Goal: Task Accomplishment & Management: Manage account settings

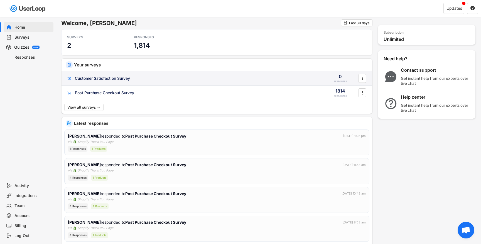
click at [118, 79] on div "Customer Satisfaction Survey" at bounding box center [102, 79] width 55 height 6
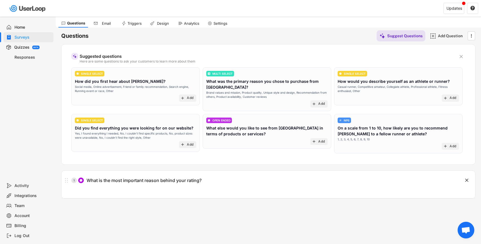
scroll to position [12, 0]
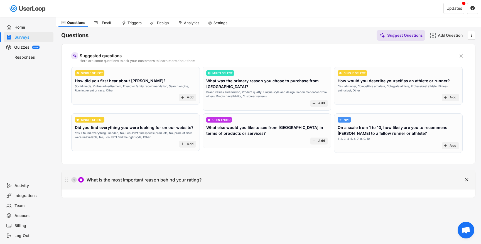
click at [180, 180] on div "What is the most important reason behind your rating?" at bounding box center [144, 180] width 115 height 6
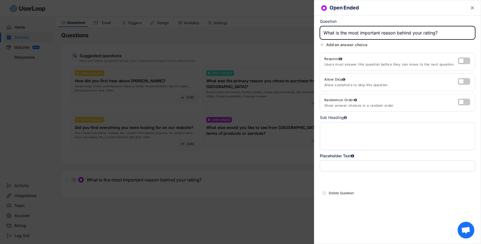
click at [294, 40] on div at bounding box center [240, 122] width 481 height 244
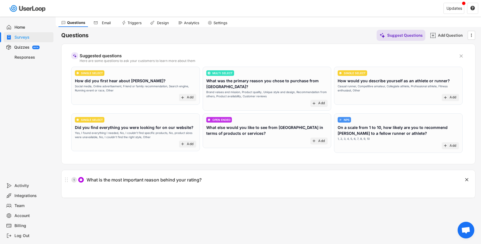
click at [134, 23] on div "Triggers" at bounding box center [135, 23] width 14 height 5
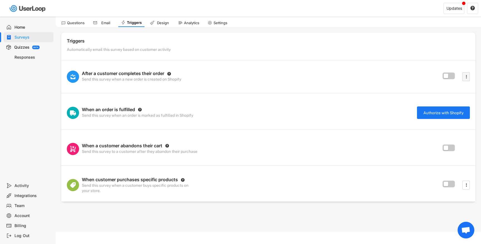
click at [467, 75] on icon "" at bounding box center [467, 77] width 6 height 8
select select ""immediately""
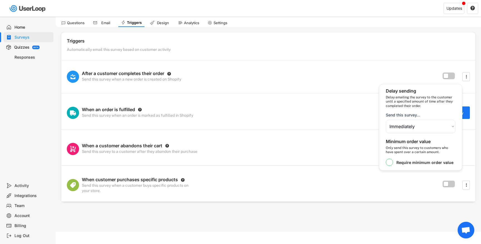
scroll to position [17, 0]
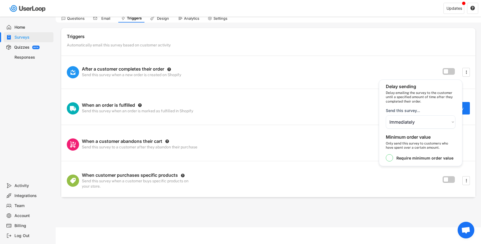
click at [390, 62] on div "After a customer completes their order  Send this survey when a new order is c…" at bounding box center [268, 72] width 414 height 33
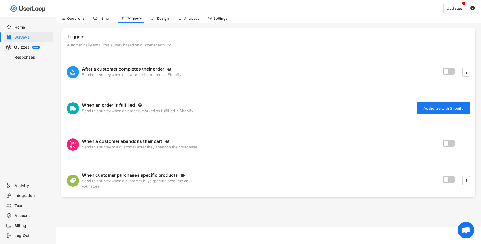
click at [183, 175] on text "" at bounding box center [183, 176] width 4 height 4
click at [447, 182] on div at bounding box center [450, 181] width 14 height 9
click at [447, 181] on label at bounding box center [447, 178] width 12 height 7
click at [0, 0] on input "checkbox" at bounding box center [0, 0] width 0 height 0
click at [469, 180] on icon "" at bounding box center [467, 181] width 6 height 8
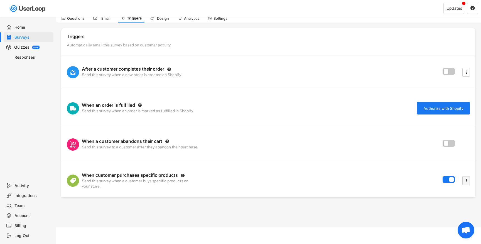
select select ""immediately""
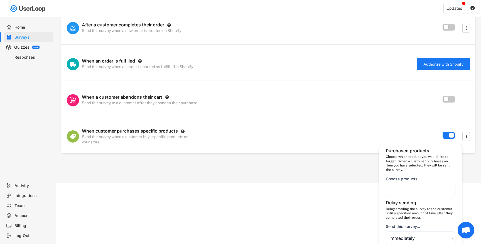
scroll to position [66, 0]
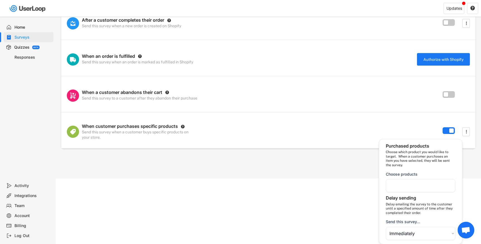
click at [413, 183] on div at bounding box center [421, 185] width 70 height 13
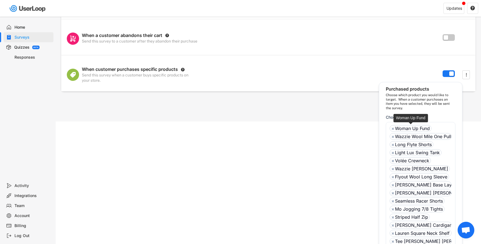
scroll to position [194, 0]
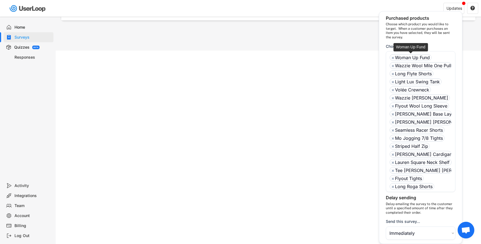
click at [393, 128] on ul "× Woman Up Fund × Wazzie Wool Mile One Pullover × Long Flyte Shorts × Light Lux…" at bounding box center [420, 121] width 65 height 137
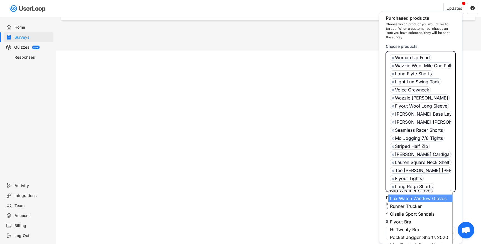
scroll to position [317, 0]
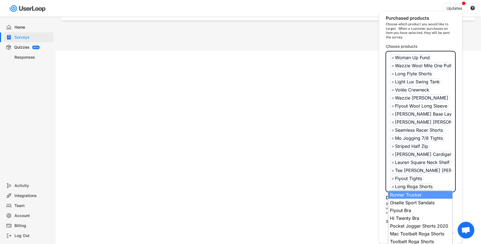
click at [440, 183] on ul "× Woman Up Fund × Wazzie Wool Mile One Pullover × Long Flyte Shorts × Light Lux…" at bounding box center [420, 121] width 65 height 137
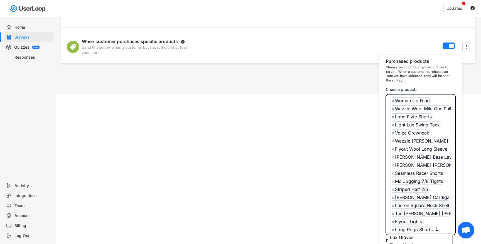
scroll to position [1093, 0]
select select "9507791142659286309__LOREMI__DolorSitametcons::{"_adipi":"ElitseDdoeiu","temp":…"
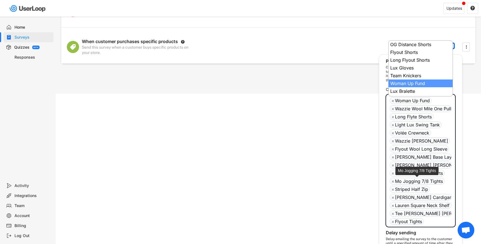
type input "Flyout Tights"
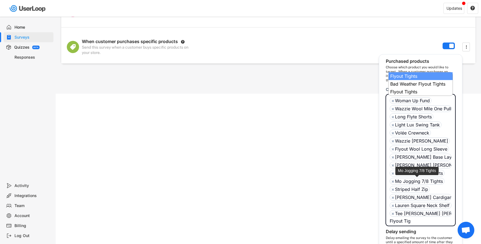
type input "Flyout Ti"
select select "9507791142659286309__LOREMI__DolorSitametcons::{"_adipi":"ElitseDdoeiu","temp":…"
type input "Tee [PERSON_NAME] [PERSON_NAME] Pant"
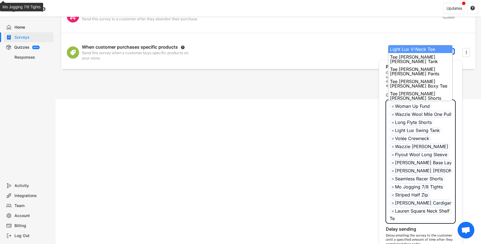
type input "T"
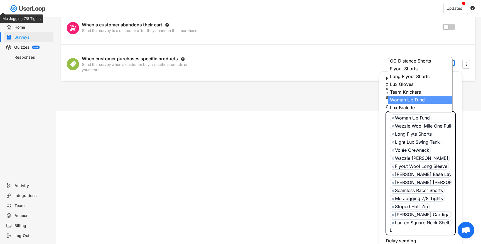
scroll to position [0, 8]
type input "Lauren Square Neck Shelf Bralet"
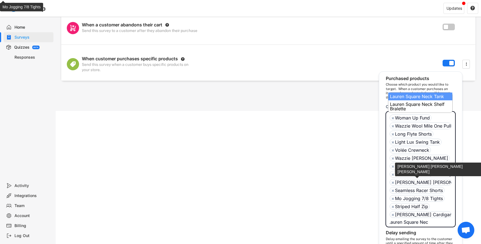
scroll to position [0, 0]
type input "L"
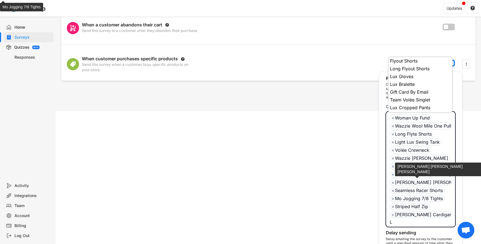
scroll to position [23, 0]
type input "[PERSON_NAME] Cardiga"
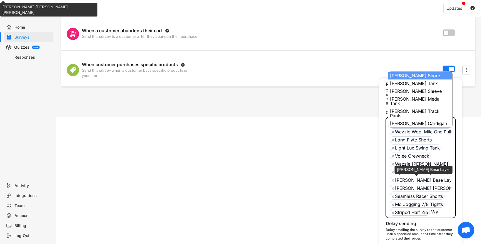
type input "W"
type input "Striped Half Zip"
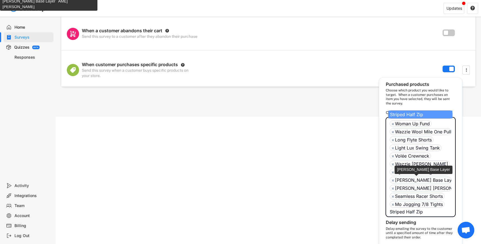
scroll to position [122, 0]
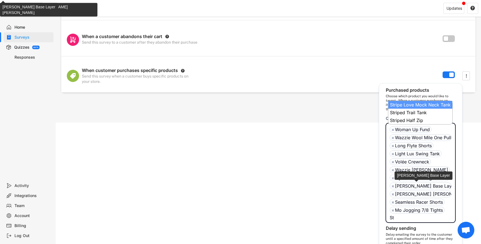
type input "S"
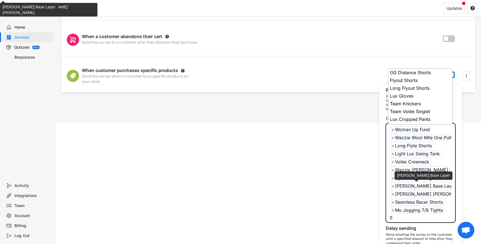
scroll to position [0, 0]
type input "Mo Jogging 7/8 Tight"
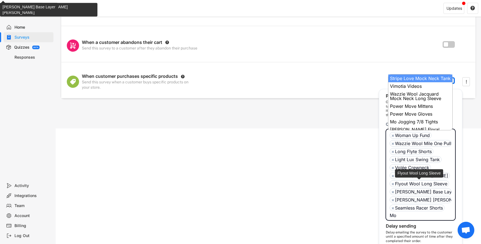
type input "M"
type input "Seamless Racer Shorts"
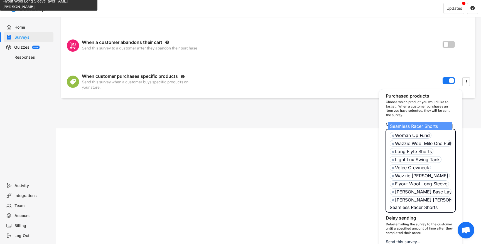
scroll to position [110, 0]
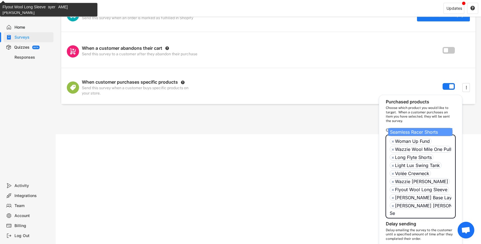
type input "S"
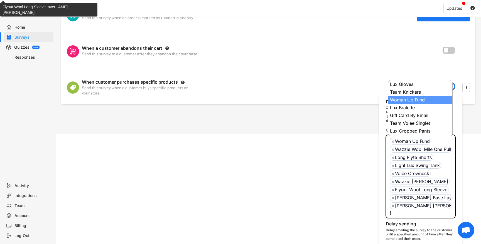
scroll to position [104, 0]
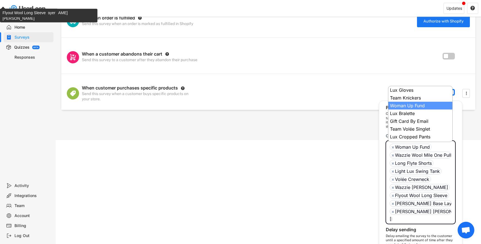
type input "[PERSON_NAME] [PERSON_NAME] Joh"
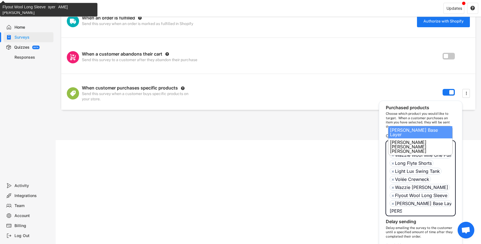
scroll to position [45, 0]
type input "J"
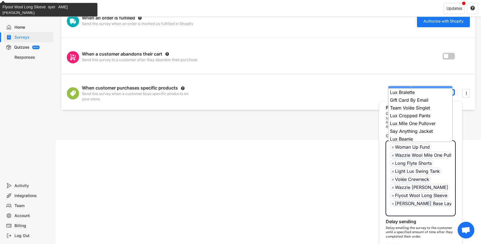
scroll to position [0, 0]
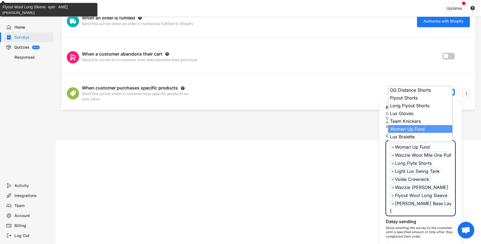
type input "[PERSON_NAME] Base Lay"
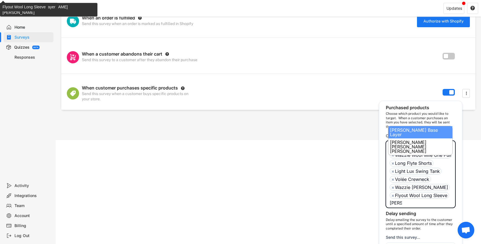
type input "J"
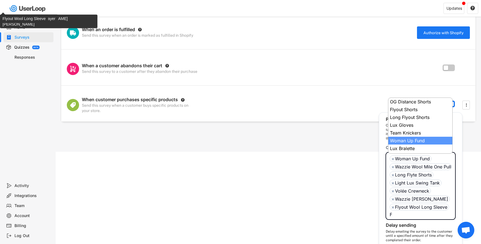
type input "Flyout Wool Long Slee"
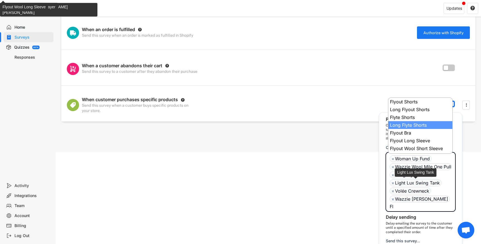
type input "F"
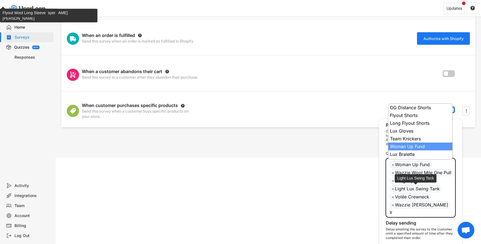
type input "Wazzie Wool Henl"
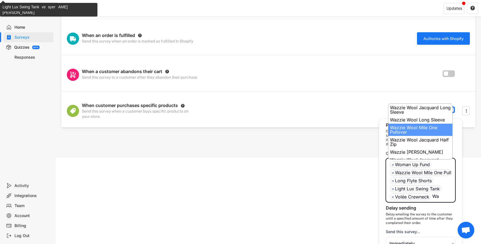
type input "W"
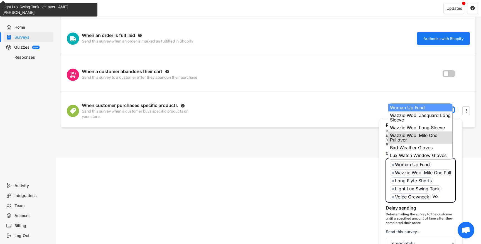
type input "Volée Crewnec"
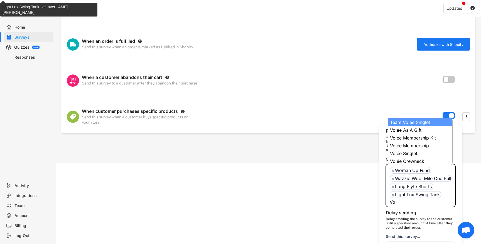
type input "V"
type input "Light Lux Swing Tank"
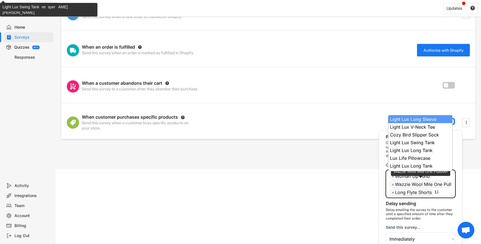
type input "L"
type input "Long Flyte Shorts"
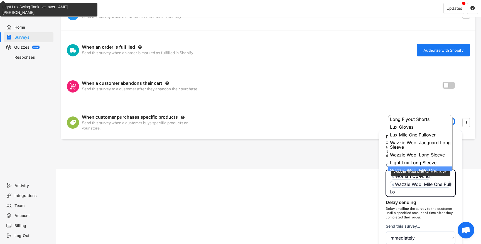
type input "L"
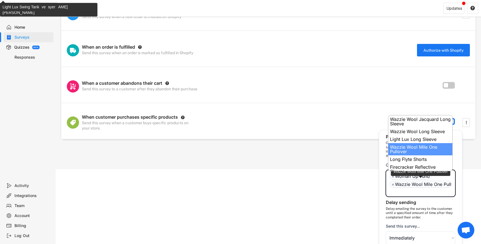
type input "Wazzie Wool Mile One Pullover"
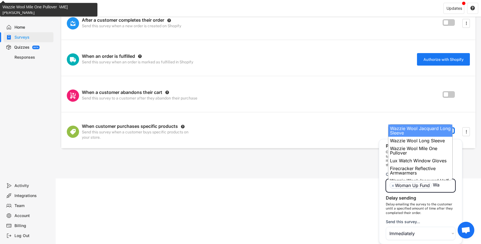
type input "W"
select select
type input "Woman Up Fund"
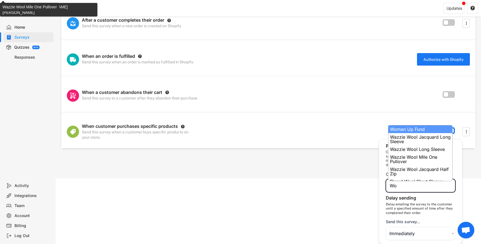
type input "W"
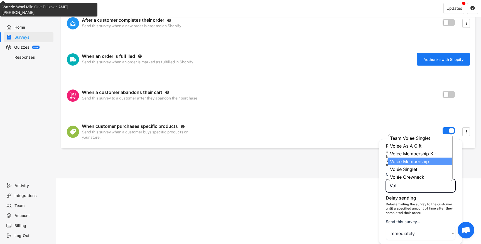
type input "Vol"
select select "9307922263452456996__LOREMI__DolorSitametcons::{"_adipi":"ElitseDdoeiu","temp":…"
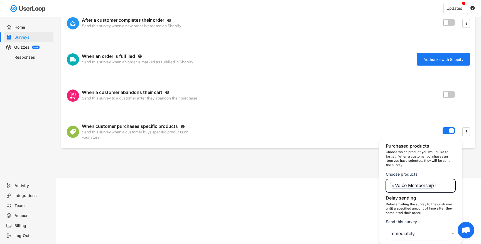
click at [402, 214] on div "Delay emailing the survey to the customer until a specified amount of time afte…" at bounding box center [421, 209] width 70 height 13
click at [450, 130] on label at bounding box center [447, 129] width 12 height 7
click at [0, 0] on input "checkbox" at bounding box center [0, 0] width 0 height 0
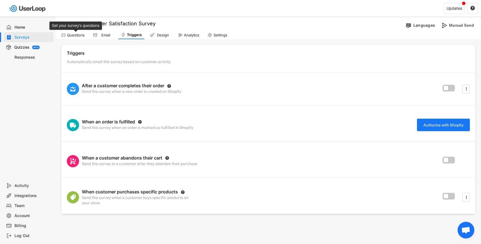
click at [76, 36] on div "Questions" at bounding box center [76, 35] width 18 height 5
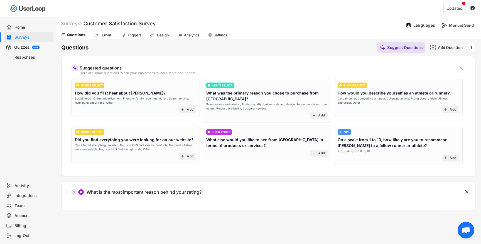
click at [30, 29] on div "Home" at bounding box center [32, 27] width 37 height 5
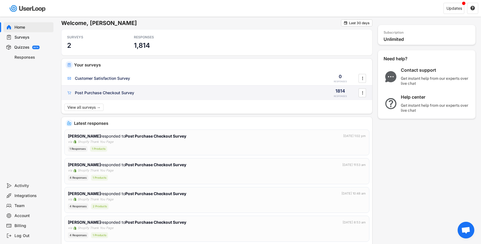
click at [106, 88] on div "Post Purchase Checkout Survey 1814 RESPONSES " at bounding box center [217, 93] width 311 height 14
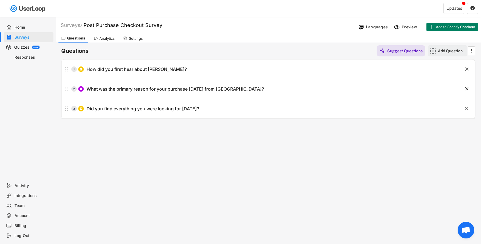
click at [448, 52] on div "Add Question" at bounding box center [452, 50] width 28 height 5
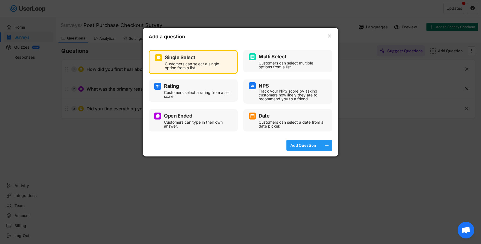
click at [309, 148] on div "Add Question" at bounding box center [303, 145] width 28 height 11
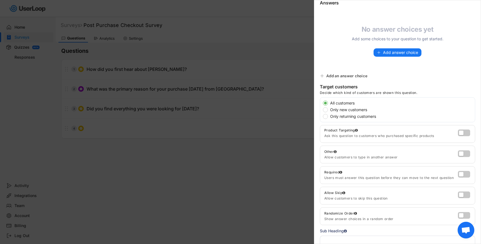
click at [251, 65] on div at bounding box center [240, 122] width 481 height 244
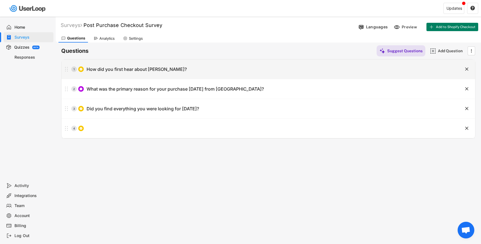
click at [178, 66] on div "1 How did you first hear about [PERSON_NAME]?" at bounding box center [255, 69] width 386 height 11
type input "How did you first hear about [PERSON_NAME]?"
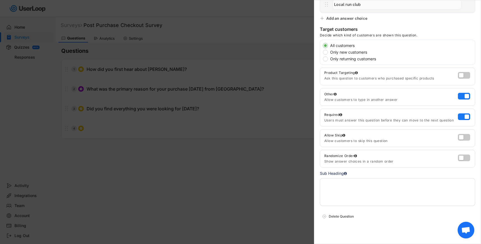
scroll to position [202, 0]
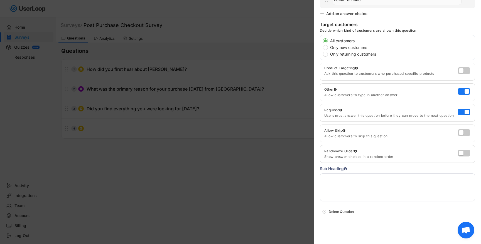
click at [226, 166] on div at bounding box center [240, 122] width 481 height 244
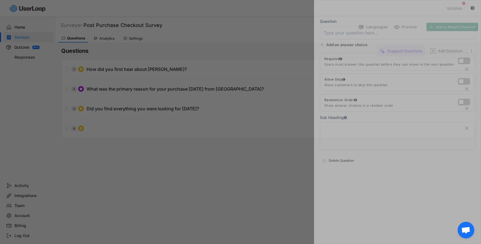
scroll to position [0, 0]
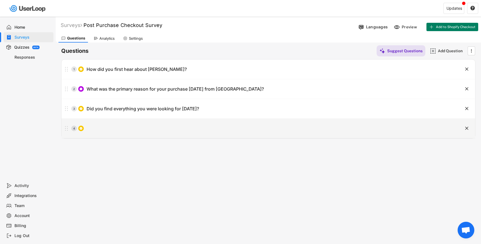
click at [203, 131] on div "4" at bounding box center [255, 128] width 386 height 11
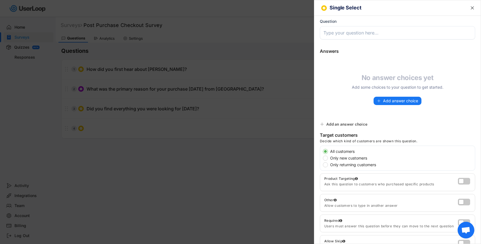
click at [261, 151] on div at bounding box center [240, 122] width 481 height 244
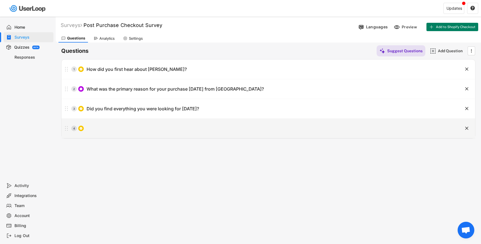
click at [257, 126] on div "4" at bounding box center [255, 128] width 386 height 11
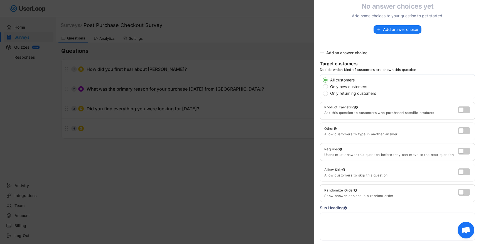
scroll to position [75, 0]
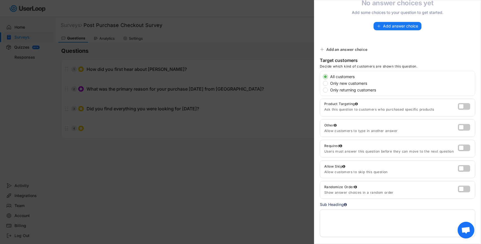
click at [253, 158] on div at bounding box center [240, 122] width 481 height 244
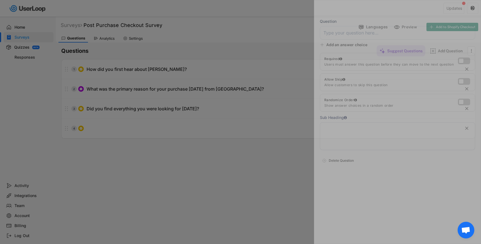
scroll to position [0, 0]
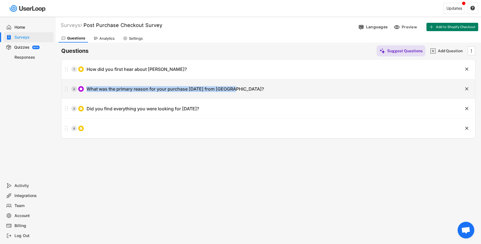
drag, startPoint x: 237, startPoint y: 87, endPoint x: 99, endPoint y: 85, distance: 138.1
click at [99, 85] on div "2 What was the primary reason for your purchase [DATE] from [GEOGRAPHIC_DATA]?" at bounding box center [255, 89] width 386 height 11
type input "What was the primary reason for your purchase [DATE] from [GEOGRAPHIC_DATA]?"
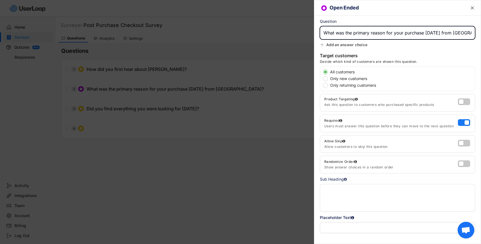
click at [378, 34] on input "input" at bounding box center [397, 32] width 155 height 13
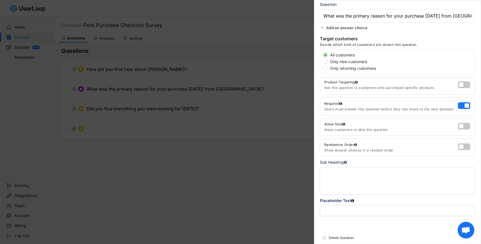
scroll to position [18, 0]
click at [462, 83] on label at bounding box center [463, 83] width 12 height 7
click at [0, 0] on input "checkbox" at bounding box center [0, 0] width 0 height 0
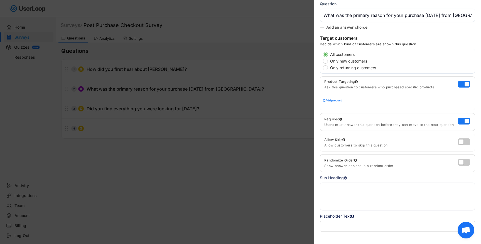
click at [332, 100] on div "Add product" at bounding box center [397, 100] width 149 height 3
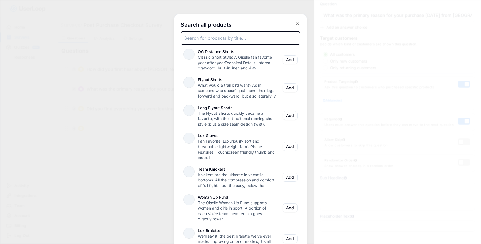
click at [264, 39] on input "input" at bounding box center [241, 37] width 120 height 13
type input "o"
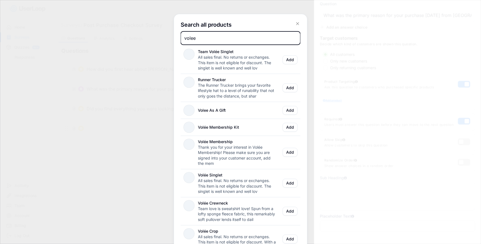
type input "volee"
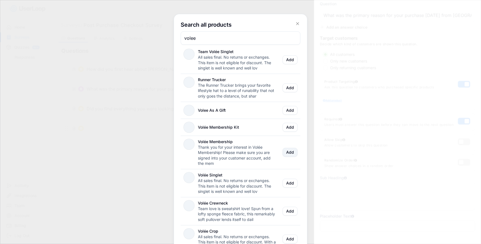
click at [288, 151] on button "Add" at bounding box center [290, 152] width 15 height 9
click at [298, 25] on icon at bounding box center [298, 24] width 6 height 6
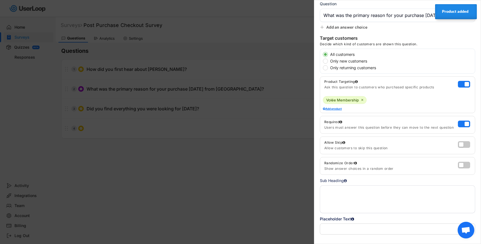
click at [363, 100] on icon "" at bounding box center [362, 100] width 3 height 3
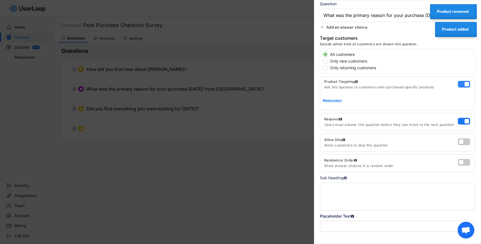
click at [467, 82] on label at bounding box center [463, 83] width 12 height 7
click at [0, 0] on input "checkbox" at bounding box center [0, 0] width 0 height 0
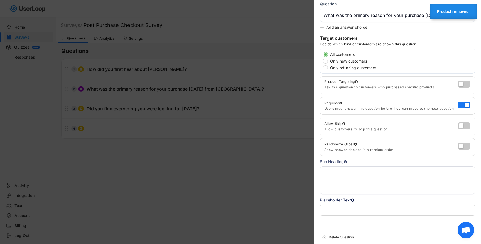
click at [297, 73] on div at bounding box center [240, 122] width 481 height 244
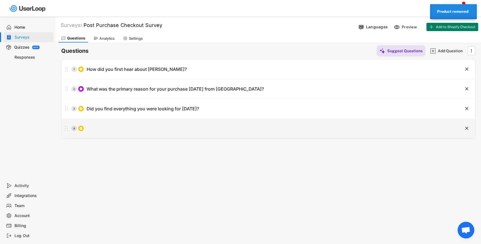
click at [255, 131] on div "4" at bounding box center [255, 128] width 386 height 11
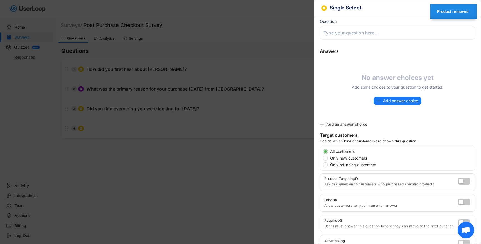
click at [287, 120] on div at bounding box center [240, 122] width 481 height 244
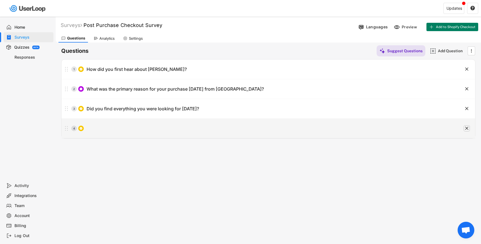
click at [467, 129] on text "" at bounding box center [466, 129] width 3 height 6
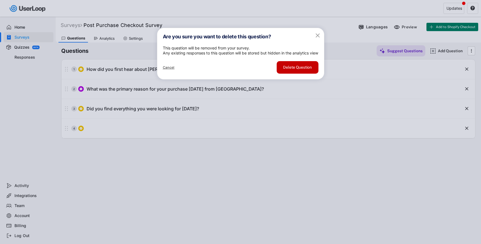
click at [311, 74] on button "Delete Question" at bounding box center [298, 67] width 42 height 13
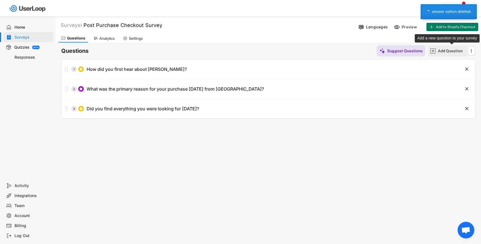
click at [448, 49] on div "Add Question" at bounding box center [452, 50] width 28 height 5
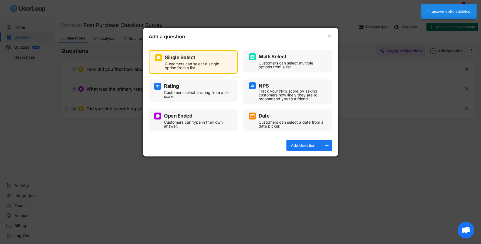
click at [201, 119] on div "Open Ended" at bounding box center [193, 116] width 78 height 7
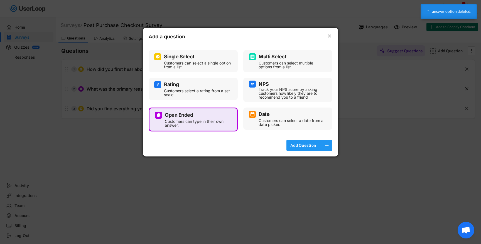
click at [312, 146] on div "Add Question" at bounding box center [303, 145] width 28 height 5
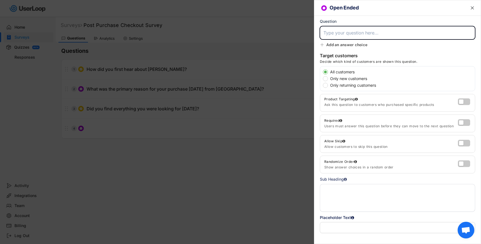
click at [365, 31] on input "input" at bounding box center [397, 32] width 155 height 13
click at [222, 205] on div at bounding box center [240, 122] width 481 height 244
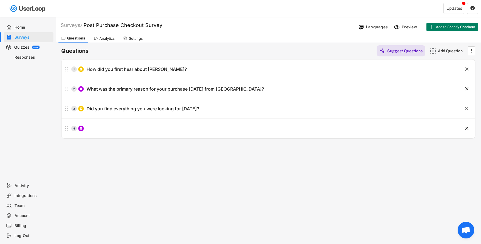
click at [221, 201] on div "Surveys Post Purchase Checkout Survey  Languages Preview Add to Shopify Checko…" at bounding box center [268, 151] width 425 height 268
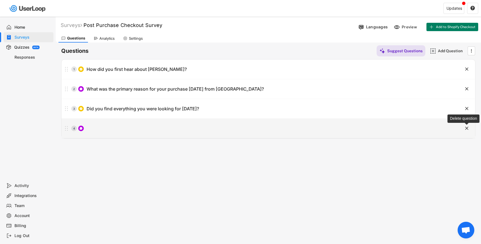
click at [467, 129] on text "" at bounding box center [466, 129] width 3 height 6
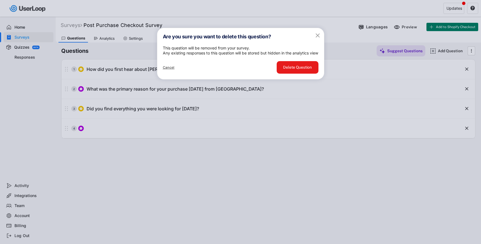
click at [317, 34] on text "" at bounding box center [318, 35] width 4 height 7
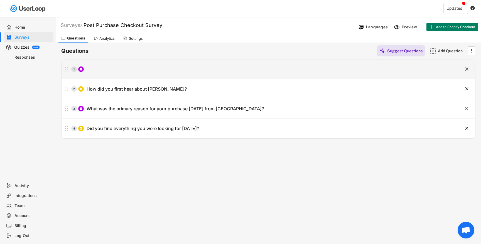
click at [168, 67] on div "1" at bounding box center [255, 69] width 386 height 11
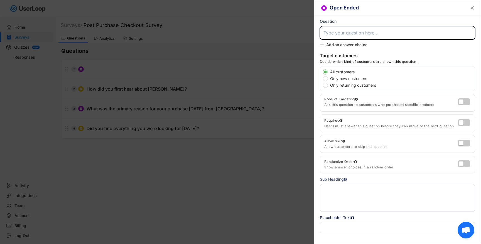
paste input "Thank you for purchasing a Volée Membership! What was your top reason for joini…"
type input "Thank you for purchasing a Volée Membership! What was your top reason for joini…"
click at [463, 101] on label at bounding box center [463, 100] width 12 height 7
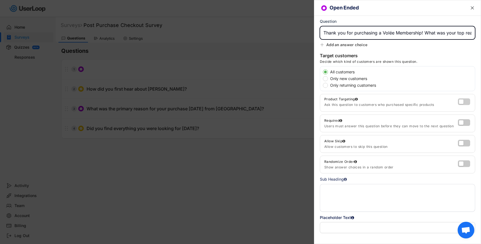
click at [0, 0] on input "checkbox" at bounding box center [0, 0] width 0 height 0
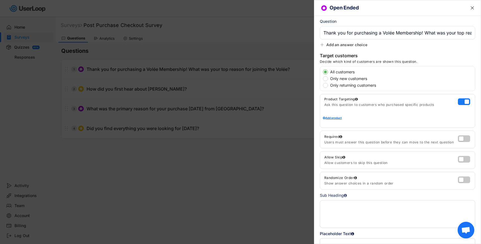
click at [339, 118] on div "Add product" at bounding box center [397, 118] width 149 height 3
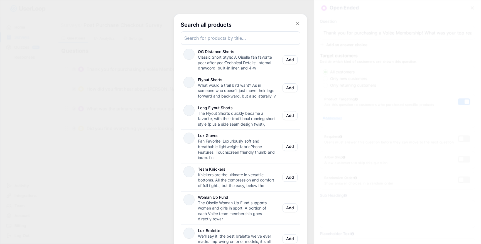
click at [237, 31] on input "input" at bounding box center [241, 37] width 120 height 13
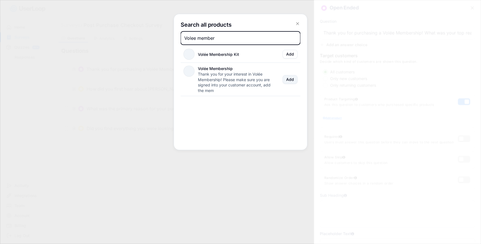
type input "Volee member"
click at [288, 81] on button "Add" at bounding box center [290, 79] width 15 height 9
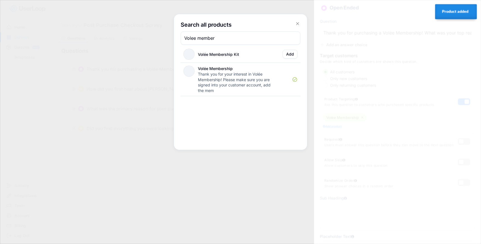
click at [297, 23] on icon at bounding box center [298, 24] width 6 height 6
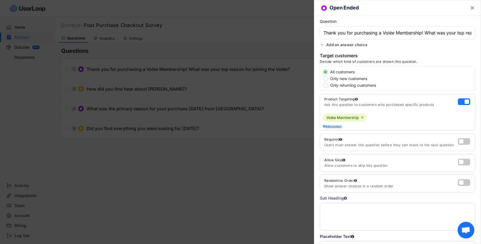
click at [470, 9] on icon "" at bounding box center [473, 8] width 6 height 6
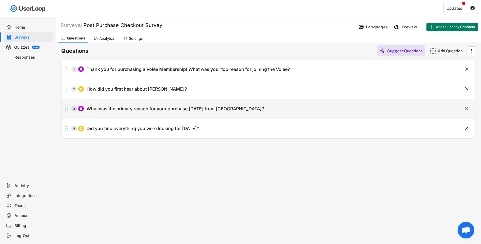
click at [221, 111] on div "What was the primary reason for your purchase [DATE] from [GEOGRAPHIC_DATA]?" at bounding box center [175, 109] width 177 height 6
type input "What was the primary reason for your purchase [DATE] from [GEOGRAPHIC_DATA]?"
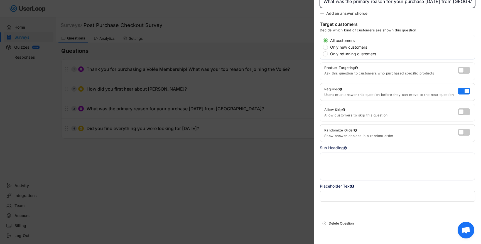
scroll to position [43, 0]
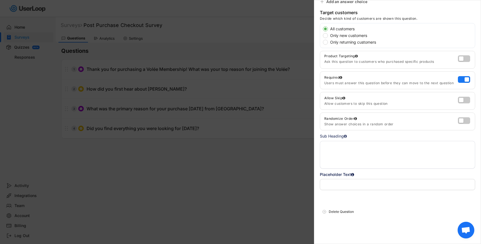
click at [288, 173] on div at bounding box center [240, 122] width 481 height 244
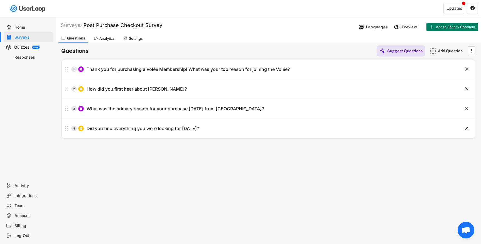
scroll to position [0, 0]
click at [400, 30] on div "Preview" at bounding box center [406, 27] width 28 height 8
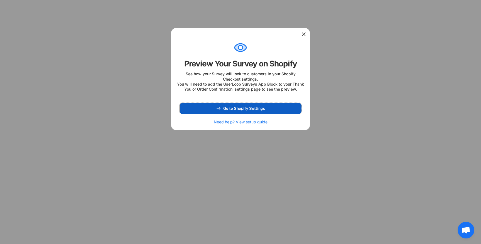
click at [285, 114] on button "Go to Shopify Settings" at bounding box center [241, 108] width 122 height 11
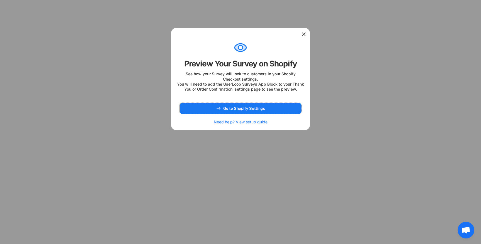
click at [303, 30] on div at bounding box center [240, 33] width 139 height 11
click at [303, 31] on div at bounding box center [240, 33] width 139 height 11
click at [303, 33] on use at bounding box center [304, 34] width 6 height 6
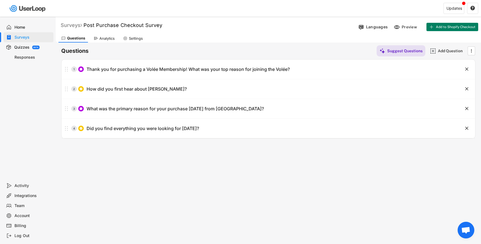
click at [75, 25] on div "Surveys" at bounding box center [71, 25] width 21 height 6
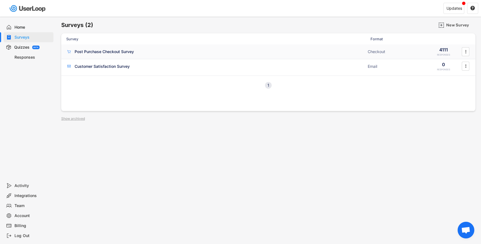
click at [134, 54] on div "Post Purchase Checkout Survey Checkout 4111 RESPONSES " at bounding box center [268, 52] width 414 height 14
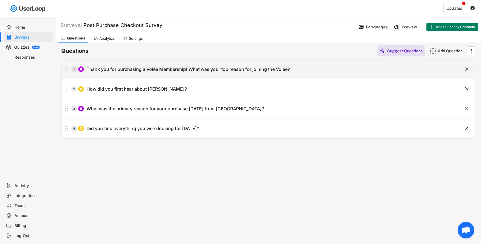
click at [178, 66] on div "1 Thank you for purchasing a Volée Membership! What was your top reason for joi…" at bounding box center [255, 69] width 386 height 11
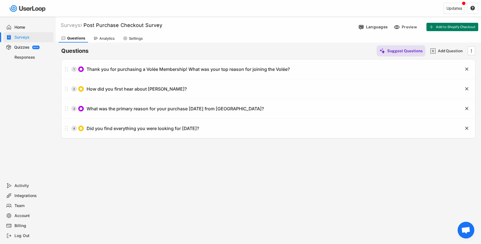
type input "Thank you for purchasing a Volée Membership! What was your top reason for joini…"
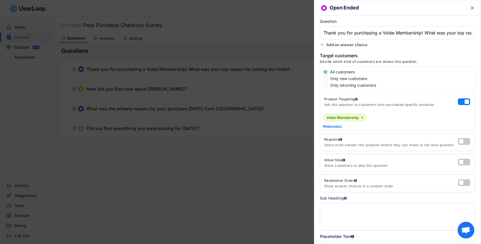
click at [280, 173] on div at bounding box center [240, 122] width 481 height 244
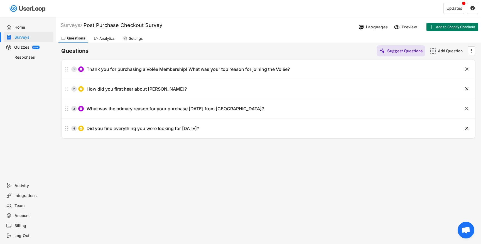
click at [474, 52] on div "" at bounding box center [472, 50] width 8 height 9
click at [310, 45] on div "Questions Suggest Questions Add Question " at bounding box center [268, 50] width 414 height 11
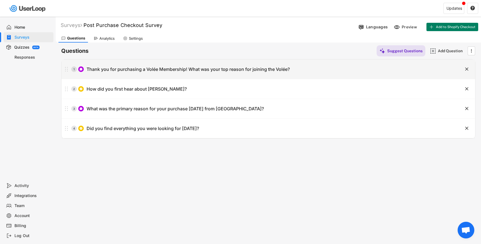
click at [136, 66] on div "1 Thank you for purchasing a Volée Membership! What was your top reason for joi…" at bounding box center [255, 69] width 386 height 11
type input "Thank you for purchasing a Volée Membership! What was your top reason for joini…"
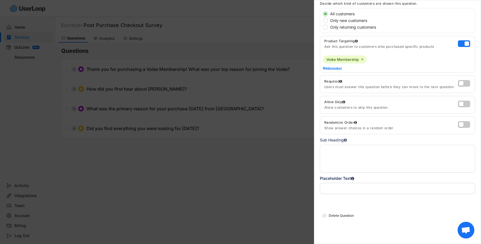
scroll to position [62, 0]
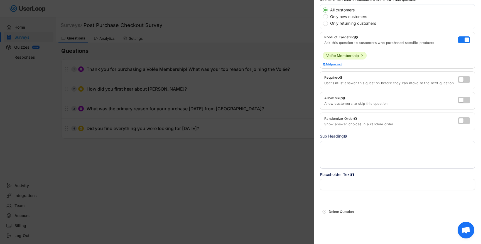
click at [354, 190] on div "Open Ended  Question Answers Suggest Answers No answer choices yet Add some ch…" at bounding box center [397, 122] width 167 height 244
click at [169, 171] on div at bounding box center [240, 122] width 481 height 244
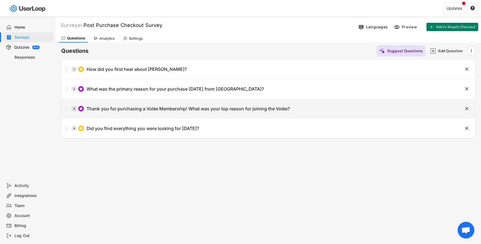
click at [208, 109] on div "Thank you for purchasing a Volée Membership! What was your top reason for joini…" at bounding box center [188, 109] width 203 height 6
type input "Thank you for purchasing a Volée Membership! What was your top reason for joini…"
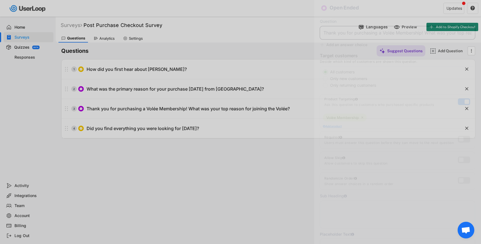
scroll to position [0, 53]
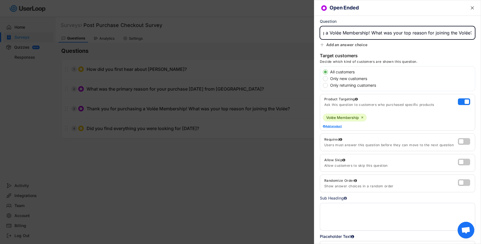
click at [352, 224] on textarea at bounding box center [397, 217] width 155 height 28
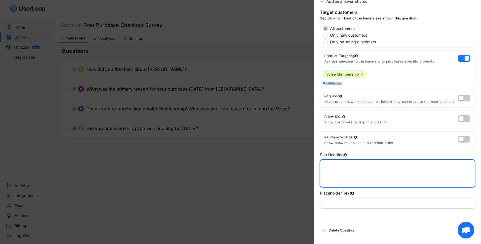
scroll to position [62, 0]
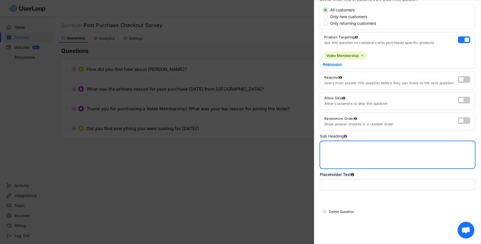
click at [356, 184] on input "input" at bounding box center [397, 184] width 155 height 11
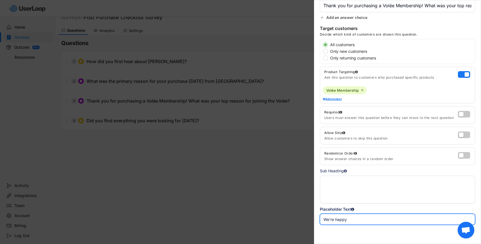
scroll to position [0, 0]
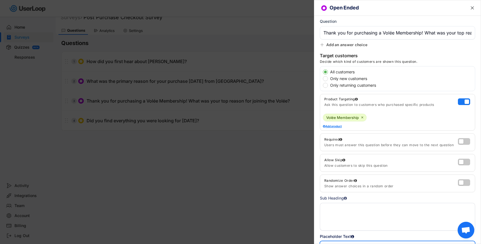
type input "We're happy"
click at [165, 85] on div at bounding box center [240, 122] width 481 height 244
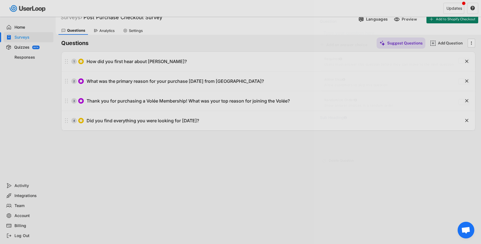
click at [180, 85] on div "2 What was the primary reason for your purchase [DATE] from [GEOGRAPHIC_DATA]?" at bounding box center [255, 81] width 386 height 11
type input "What was the primary reason for your purchase [DATE] from [GEOGRAPHIC_DATA]?"
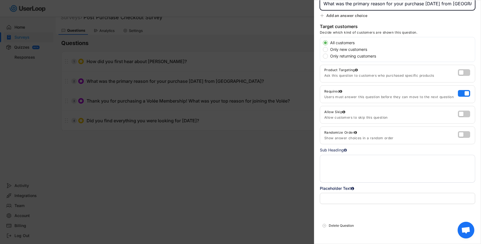
scroll to position [43, 0]
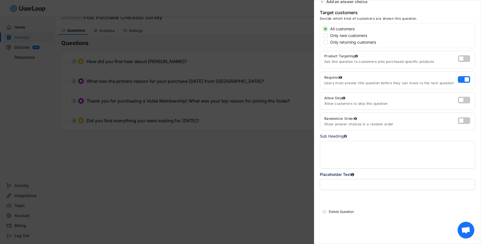
click at [354, 187] on input "input" at bounding box center [397, 184] width 155 height 11
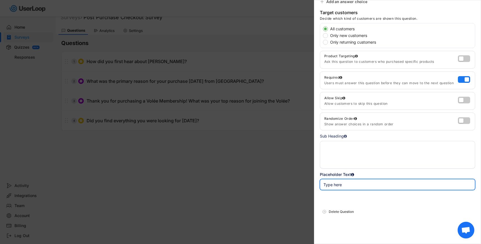
type input "Type here"
click at [166, 165] on div at bounding box center [240, 122] width 481 height 244
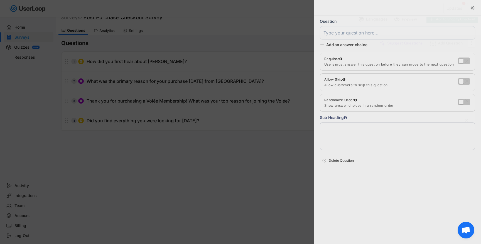
scroll to position [0, 0]
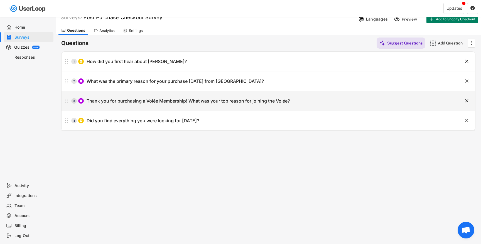
click at [175, 106] on div "3 Thank you for purchasing a Volée Membership! What was your top reason for joi…" at bounding box center [255, 100] width 386 height 11
type input "Thank you for purchasing a Volée Membership! What was your top reason for joini…"
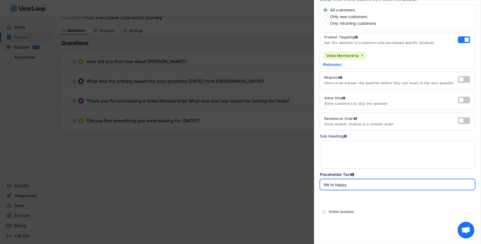
click at [381, 188] on input "input" at bounding box center [397, 184] width 155 height 11
paste input "Type here"
type input "Type here"
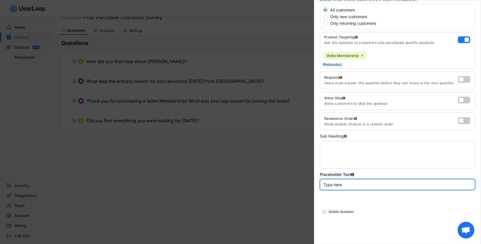
click at [276, 186] on div at bounding box center [240, 122] width 481 height 244
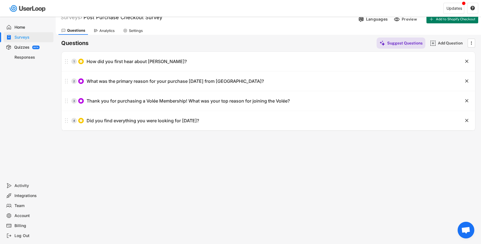
click at [104, 32] on div "Analytics" at bounding box center [106, 30] width 15 height 5
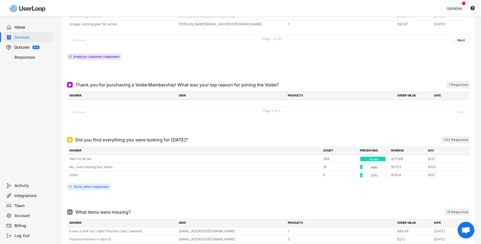
scroll to position [1377, 0]
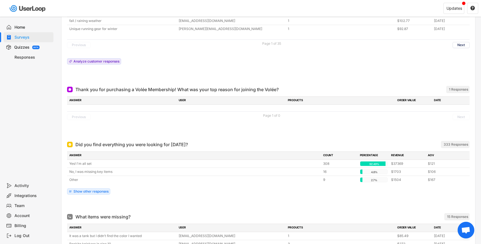
click at [453, 89] on div "1 Responses" at bounding box center [458, 89] width 19 height 4
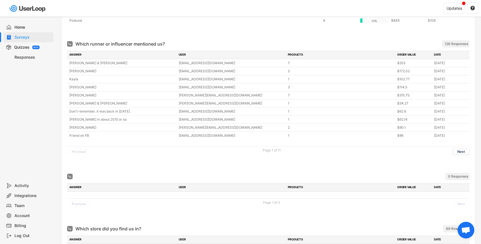
scroll to position [0, 0]
